Goal: Information Seeking & Learning: Check status

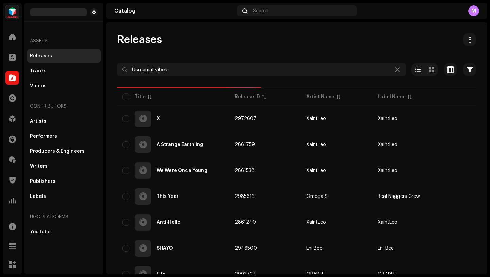
type input "Usmanial vibes"
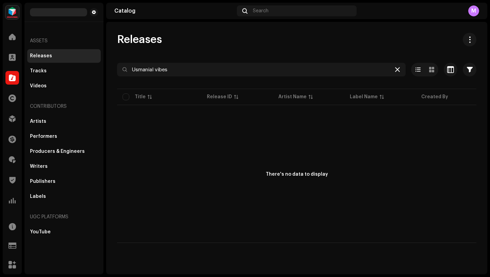
click at [397, 70] on icon at bounding box center [397, 69] width 5 height 5
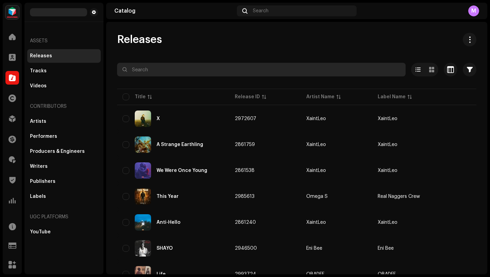
click at [139, 69] on input "text" at bounding box center [261, 70] width 289 height 14
paste input "Usmanial vibes"
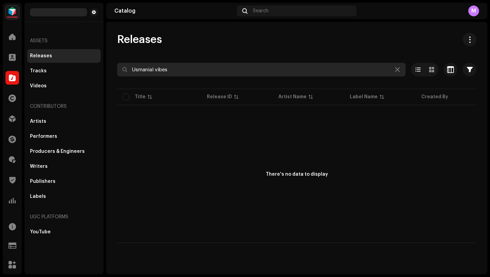
click at [158, 72] on input "Usmanial vibes" at bounding box center [261, 70] width 289 height 14
click at [173, 71] on input "Usmanial vibes" at bounding box center [261, 70] width 289 height 14
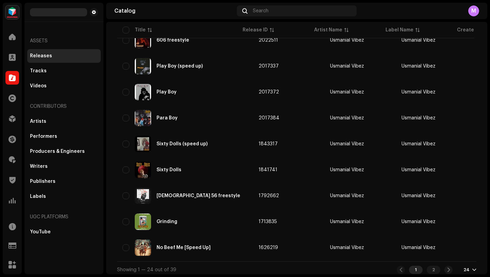
scroll to position [474, 0]
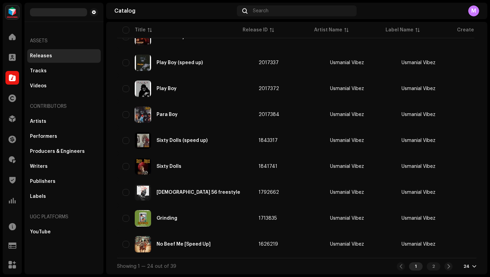
type input "Usmanial vibez"
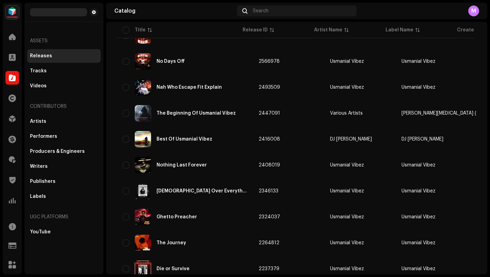
scroll to position [0, 0]
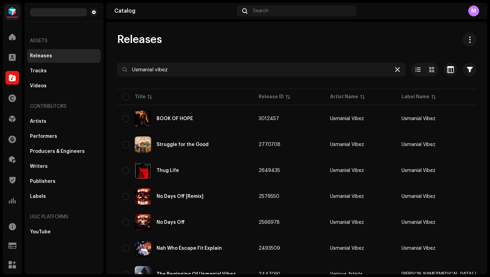
click at [395, 70] on icon at bounding box center [397, 69] width 5 height 5
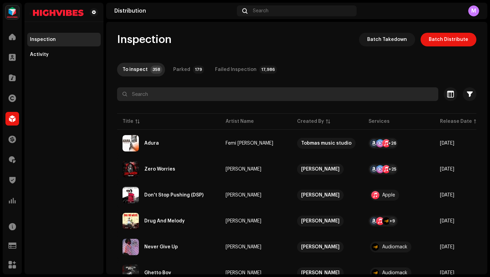
click at [159, 94] on input "text" at bounding box center [278, 94] width 322 height 14
paste input "Lascobo"
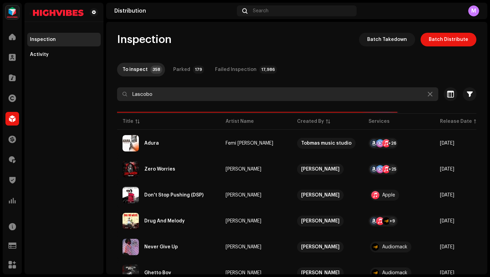
type input "Lascobo"
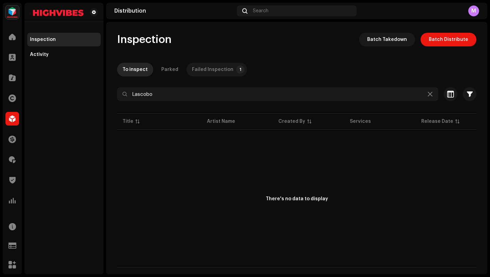
click at [215, 73] on div "Failed Inspection" at bounding box center [213, 70] width 42 height 14
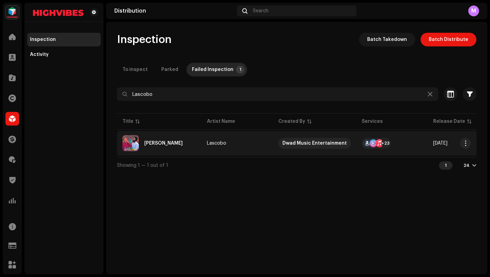
click at [248, 146] on td "Lascobo" at bounding box center [238, 143] width 72 height 25
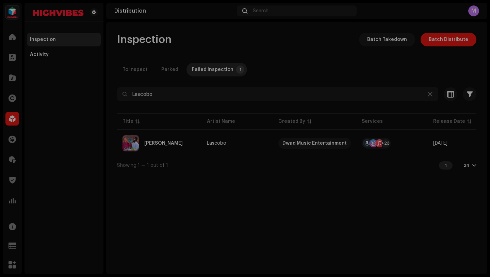
click at [440, 219] on div "Gameli Lascobo Service Last Enqueued Last Delivered Status Amazon HD Audio Oct …" at bounding box center [245, 138] width 490 height 277
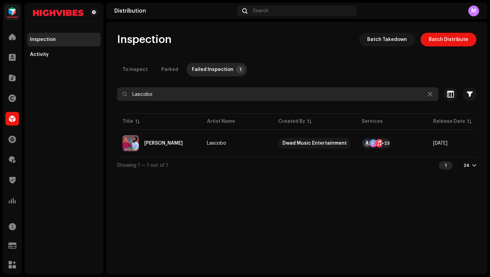
drag, startPoint x: 159, startPoint y: 96, endPoint x: 123, endPoint y: 87, distance: 36.9
click at [123, 87] on div "Lascobo Selected 0 Select all Options" at bounding box center [297, 94] width 360 height 14
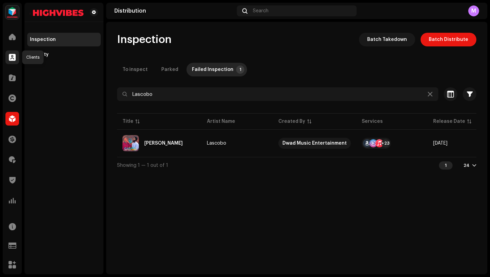
click at [11, 59] on span at bounding box center [12, 56] width 7 height 5
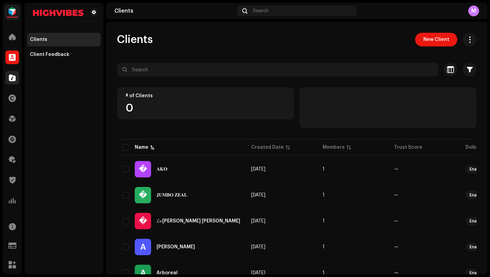
click at [12, 73] on div at bounding box center [12, 78] width 14 height 14
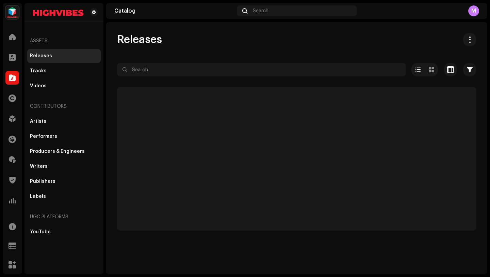
click at [14, 80] on span at bounding box center [12, 77] width 7 height 5
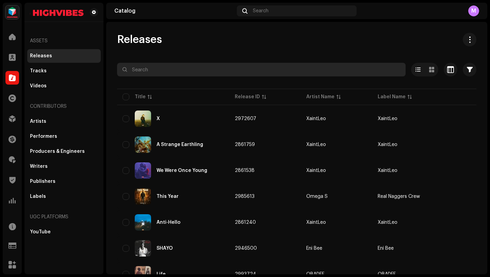
click at [142, 66] on input "text" at bounding box center [261, 70] width 289 height 14
paste input "Lascobo"
type input "Lascobo"
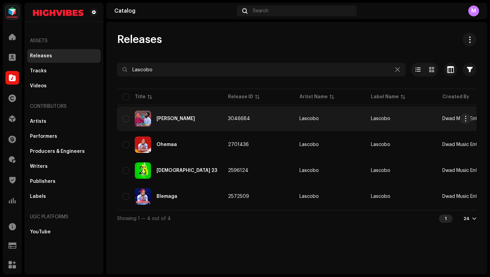
click at [257, 115] on td "3046684" at bounding box center [259, 118] width 72 height 25
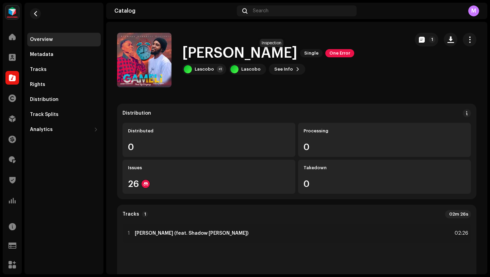
click at [326, 52] on span "One Error" at bounding box center [340, 53] width 29 height 8
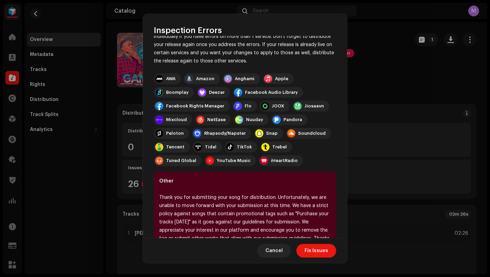
scroll to position [47, 0]
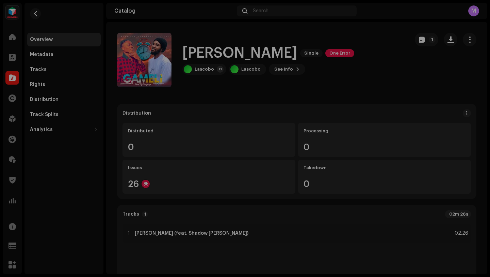
click at [374, 106] on div "Inspection Errors We found the errors below when inspecting your release. IMPOR…" at bounding box center [245, 138] width 490 height 277
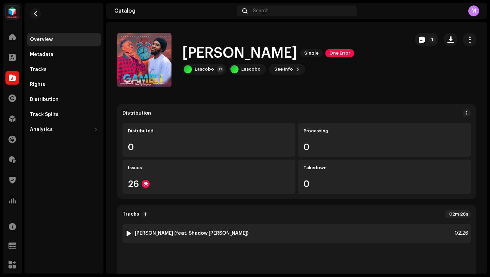
click at [128, 232] on div at bounding box center [128, 232] width 5 height 5
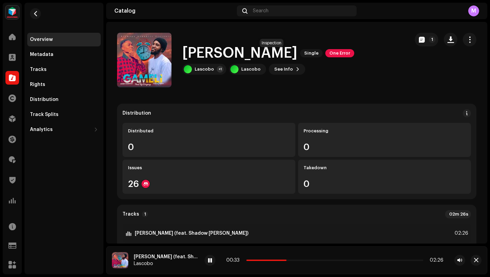
click at [326, 52] on span "One Error" at bounding box center [340, 53] width 29 height 8
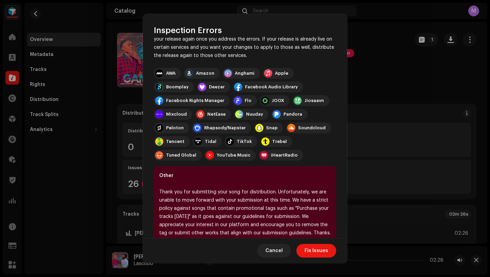
scroll to position [62, 0]
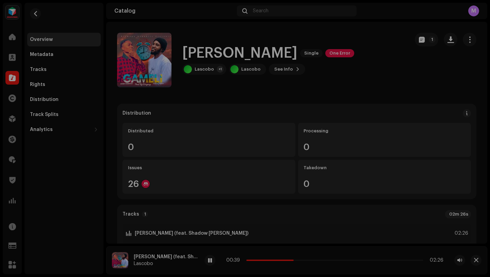
click at [369, 105] on div "Inspection Errors We found the errors below when inspecting your release. IMPOR…" at bounding box center [245, 138] width 490 height 277
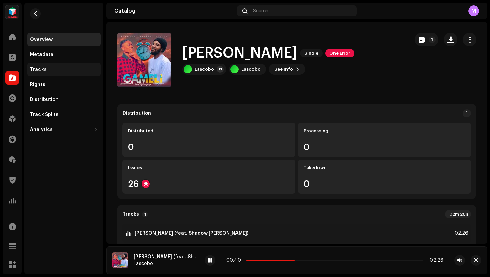
click at [43, 72] on div "Tracks" at bounding box center [64, 70] width 74 height 14
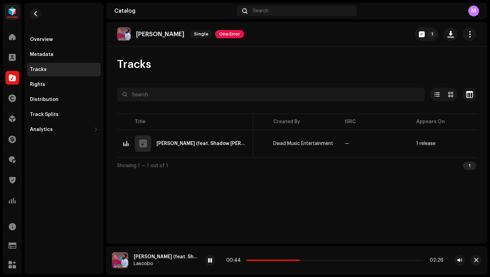
scroll to position [0, 247]
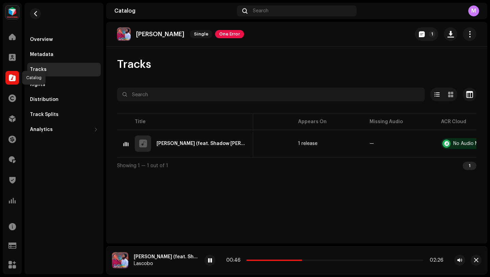
click at [9, 77] on span at bounding box center [12, 77] width 7 height 5
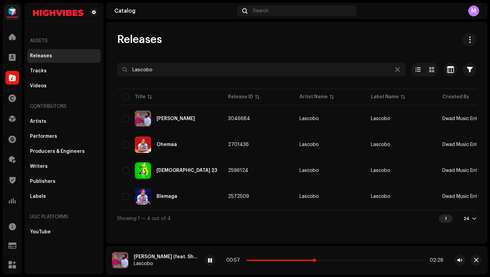
click at [316, 260] on p-slider at bounding box center [335, 259] width 177 height 1
click at [322, 261] on div "01:01 02:26" at bounding box center [335, 259] width 217 height 5
click at [326, 261] on div "01:04 02:26" at bounding box center [335, 259] width 217 height 5
click at [333, 261] on div "01:06 02:26" at bounding box center [335, 259] width 217 height 5
click at [334, 260] on span at bounding box center [298, 259] width 103 height 1
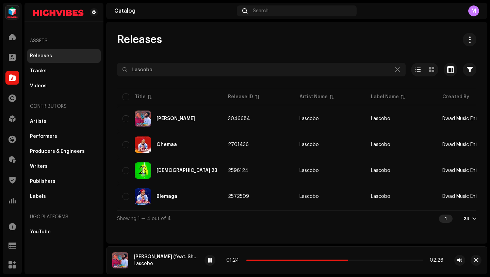
click at [336, 261] on div "01:24 02:26" at bounding box center [335, 259] width 217 height 5
click at [337, 260] on span at bounding box center [298, 259] width 103 height 1
click at [208, 259] on span at bounding box center [210, 259] width 4 height 5
click at [339, 261] on div "01:22 02:26" at bounding box center [335, 259] width 217 height 5
click at [335, 259] on span at bounding box center [296, 259] width 99 height 1
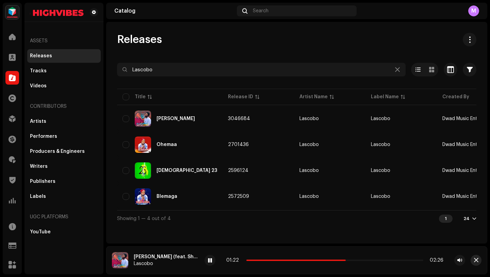
click at [477, 262] on span "button" at bounding box center [476, 259] width 4 height 5
